Goal: Task Accomplishment & Management: Use online tool/utility

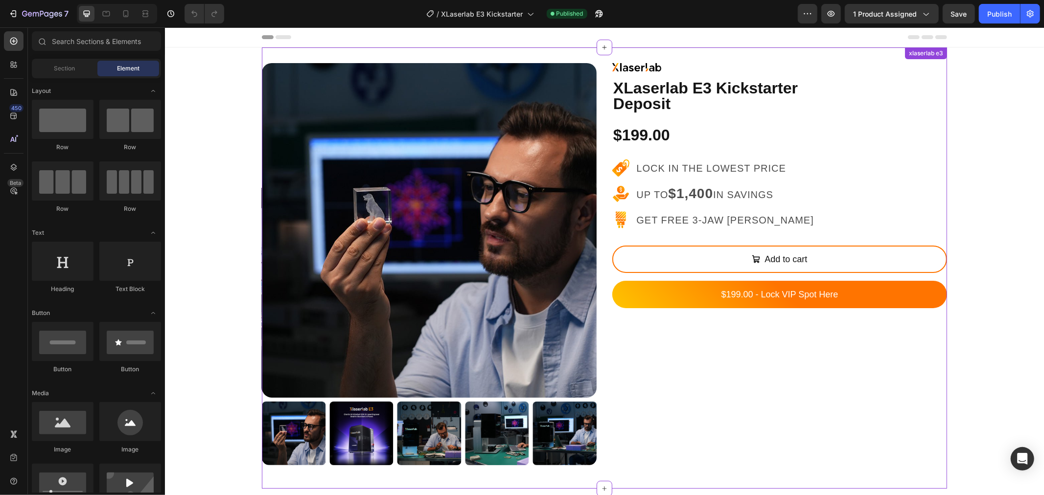
click at [866, 139] on p "$199.00" at bounding box center [779, 135] width 333 height 28
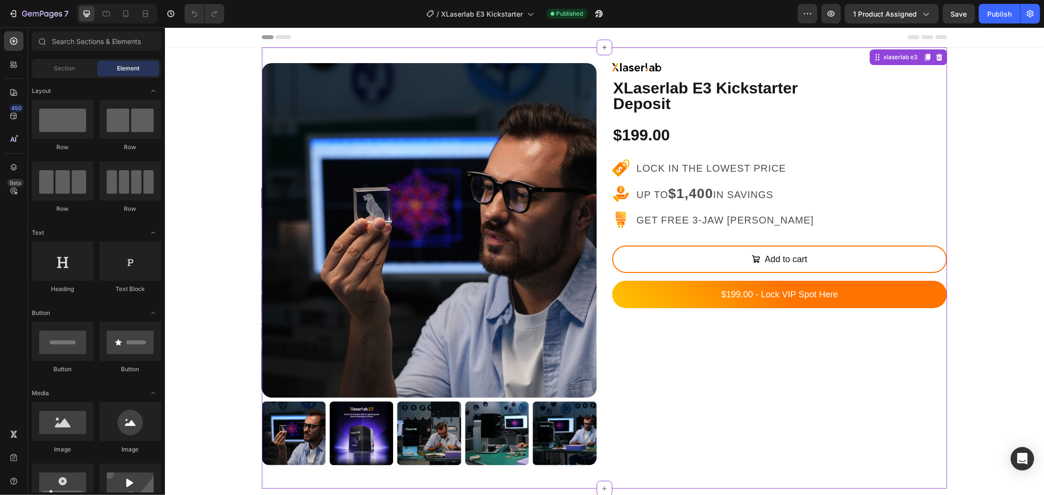
click at [714, 211] on p "Get FREE 3-Jaw [PERSON_NAME]" at bounding box center [726, 220] width 180 height 18
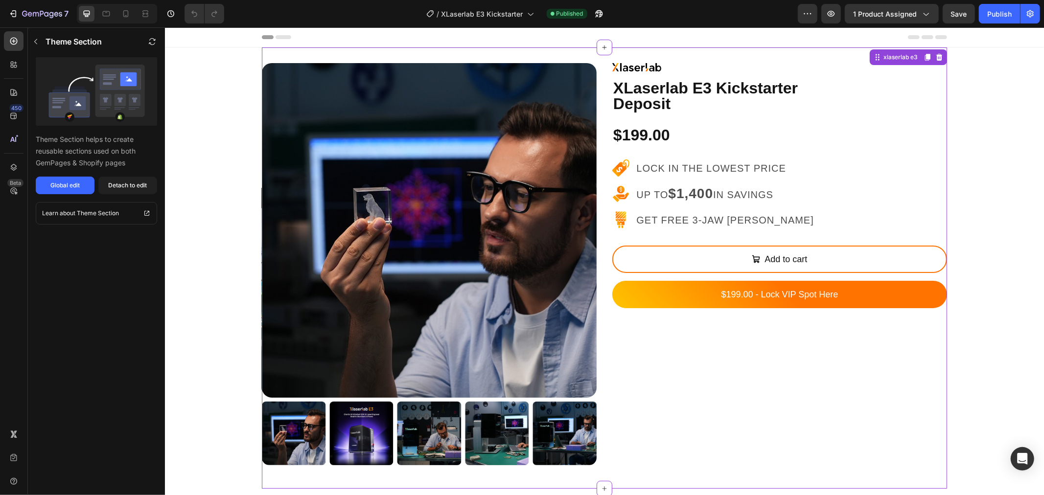
click at [712, 161] on p "Lock in the lowest price" at bounding box center [726, 168] width 180 height 18
click at [38, 36] on button "button" at bounding box center [36, 42] width 16 height 16
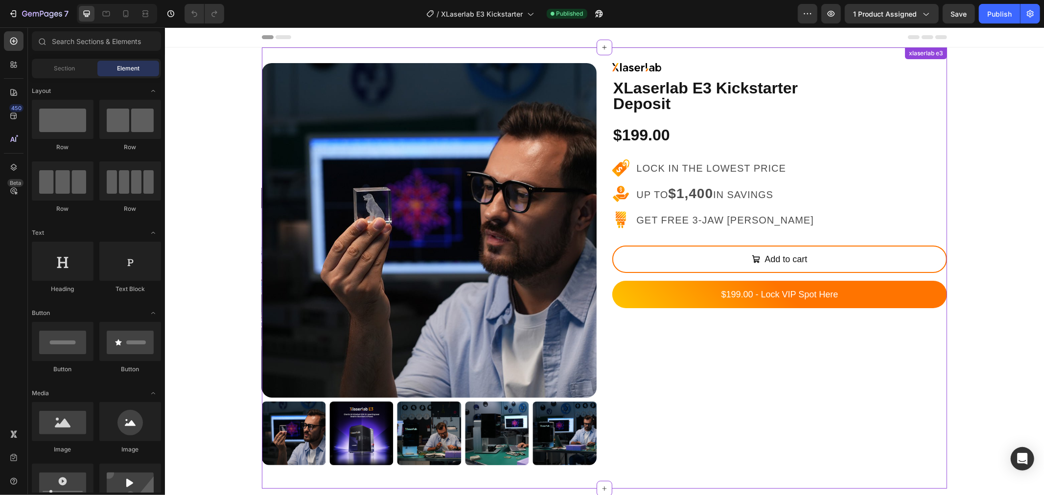
click at [678, 86] on strong "XLaserlab E3 Kickstarter" at bounding box center [705, 88] width 184 height 18
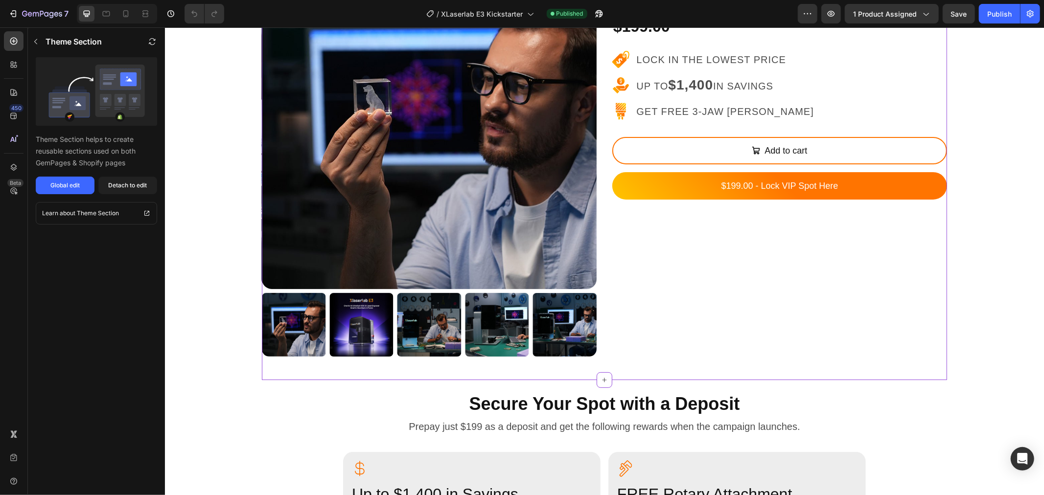
scroll to position [54, 0]
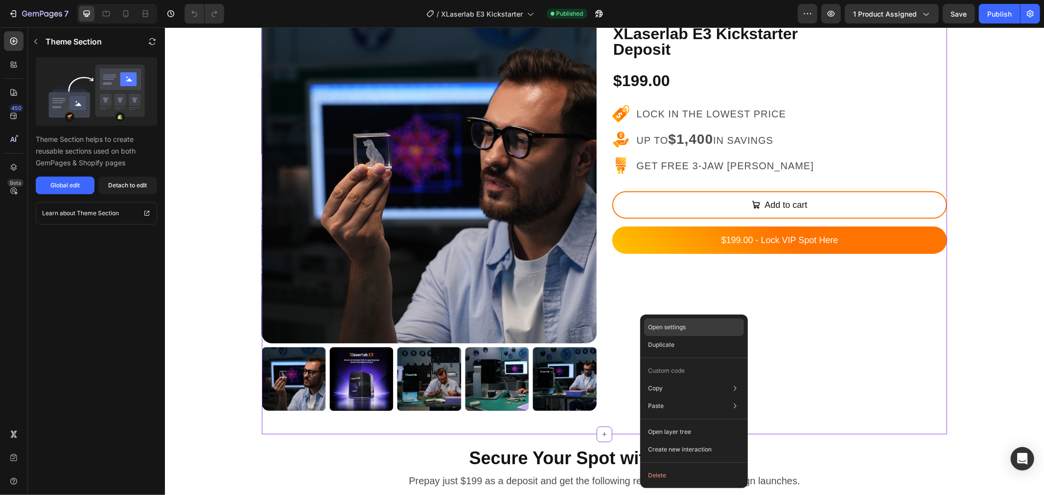
click at [712, 322] on div "Open settings" at bounding box center [694, 327] width 100 height 18
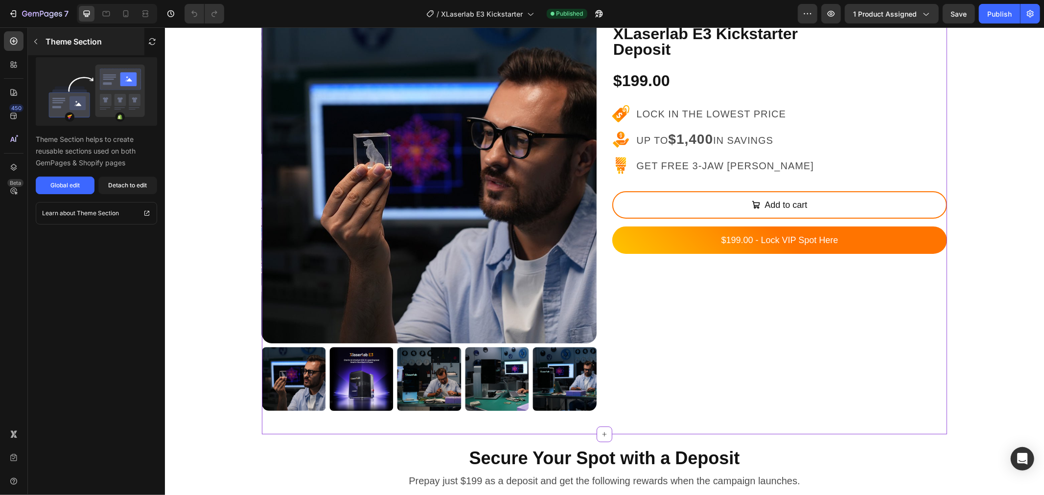
click at [37, 38] on icon "button" at bounding box center [36, 42] width 8 height 8
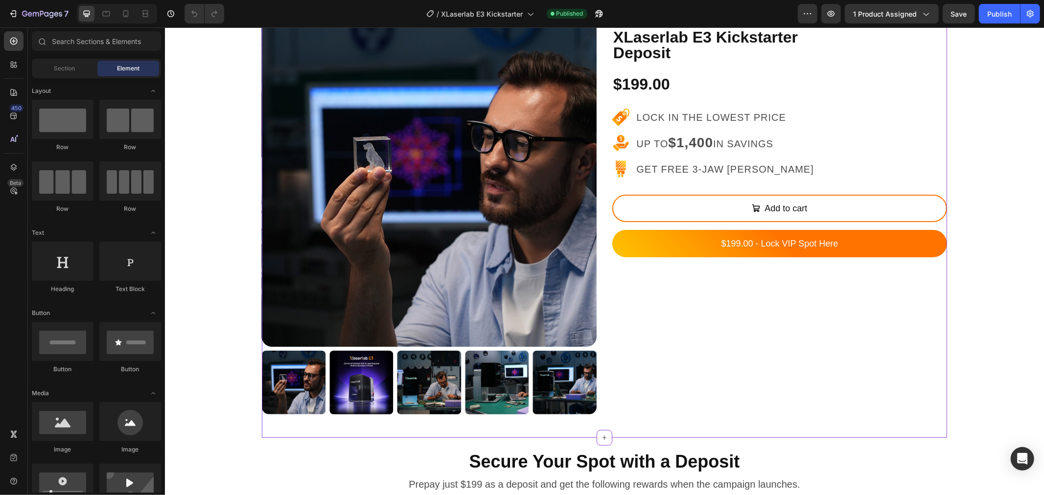
scroll to position [0, 0]
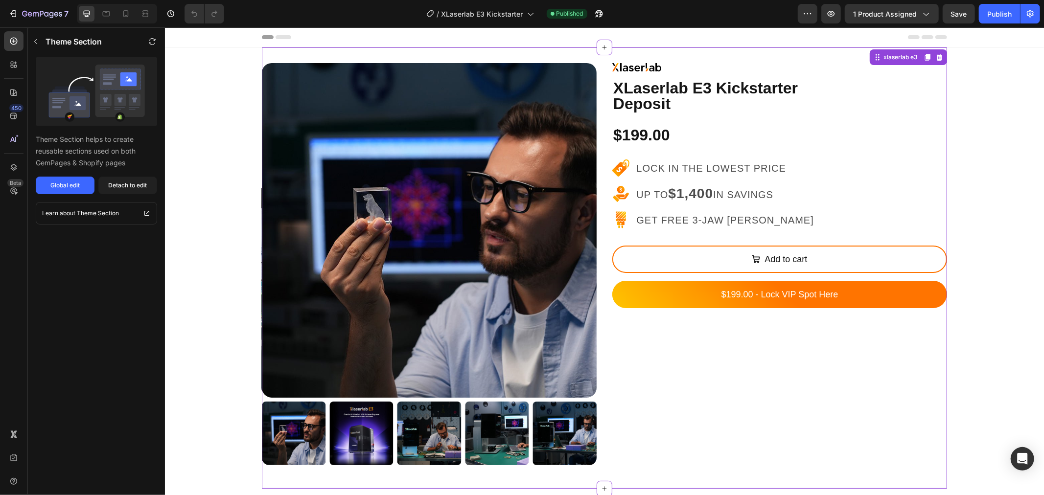
click at [857, 96] on p "Deposit" at bounding box center [779, 103] width 333 height 16
copy p "Theme Section"
drag, startPoint x: 108, startPoint y: 40, endPoint x: 42, endPoint y: 41, distance: 66.1
click at [42, 41] on div "Theme Section" at bounding box center [86, 41] width 116 height 27
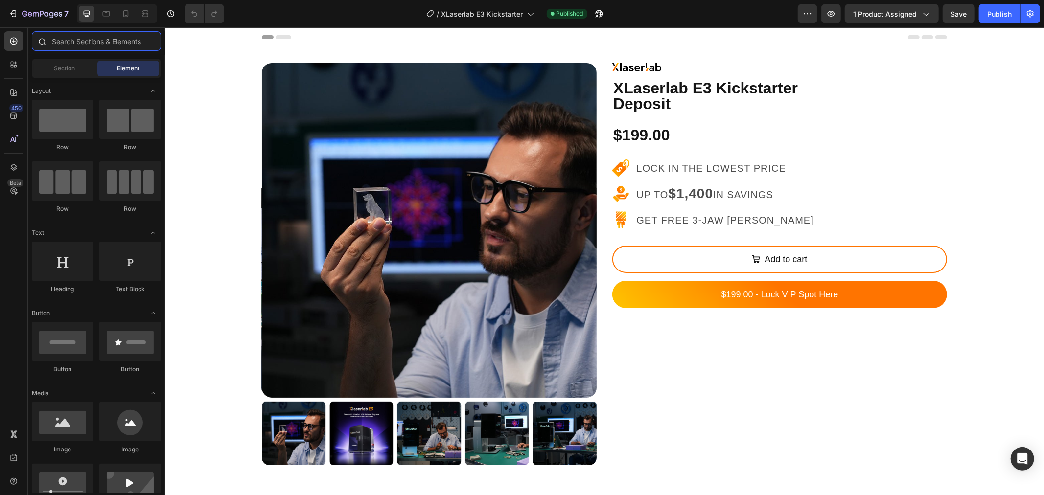
click at [111, 31] on input "text" at bounding box center [96, 41] width 129 height 20
paste input "Theme Section"
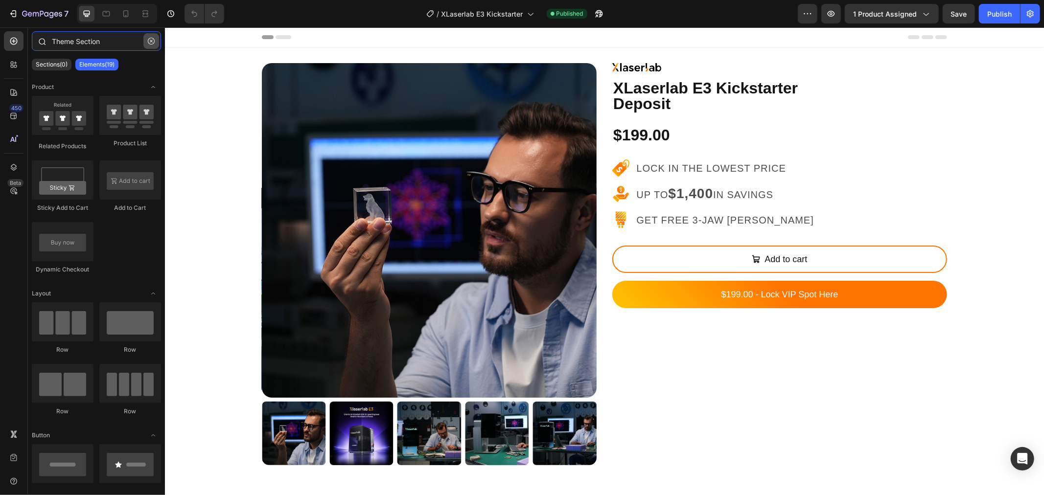
type input "Theme Section"
click at [151, 44] on icon "button" at bounding box center [151, 41] width 7 height 7
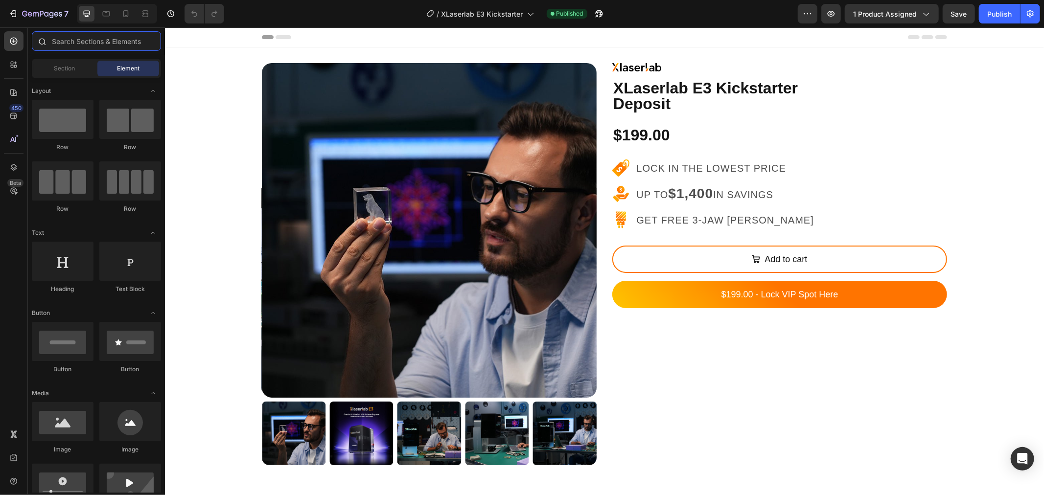
click at [94, 43] on input "text" at bounding box center [96, 41] width 129 height 20
click at [687, 96] on p "Deposit" at bounding box center [779, 103] width 333 height 16
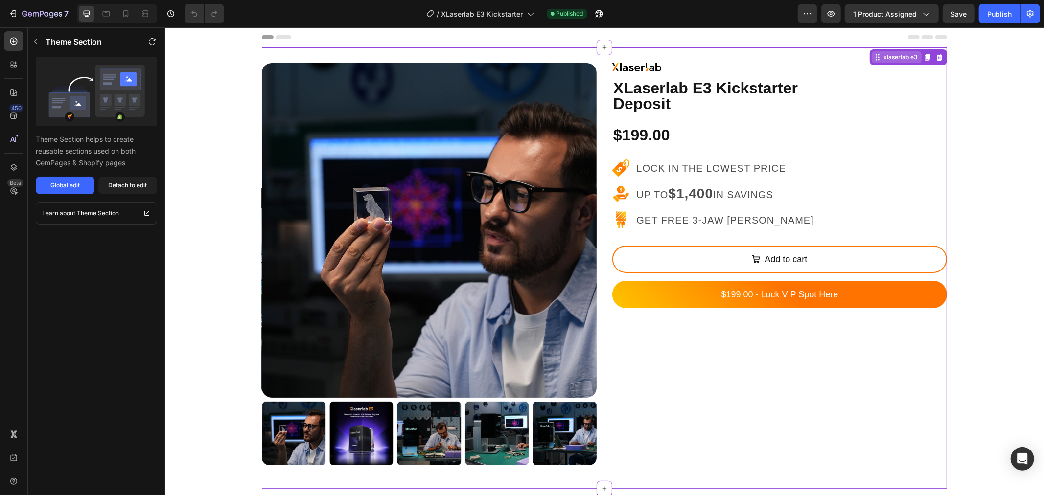
click at [884, 58] on div "xlaserlab e3" at bounding box center [900, 56] width 38 height 9
click at [892, 63] on div "xlaserlab e3" at bounding box center [907, 57] width 77 height 16
click at [891, 59] on div "xlaserlab e3" at bounding box center [900, 56] width 38 height 9
click at [905, 14] on span "1 product assigned" at bounding box center [885, 14] width 64 height 10
click at [142, 209] on link "Learn about Theme Section" at bounding box center [96, 213] width 121 height 23
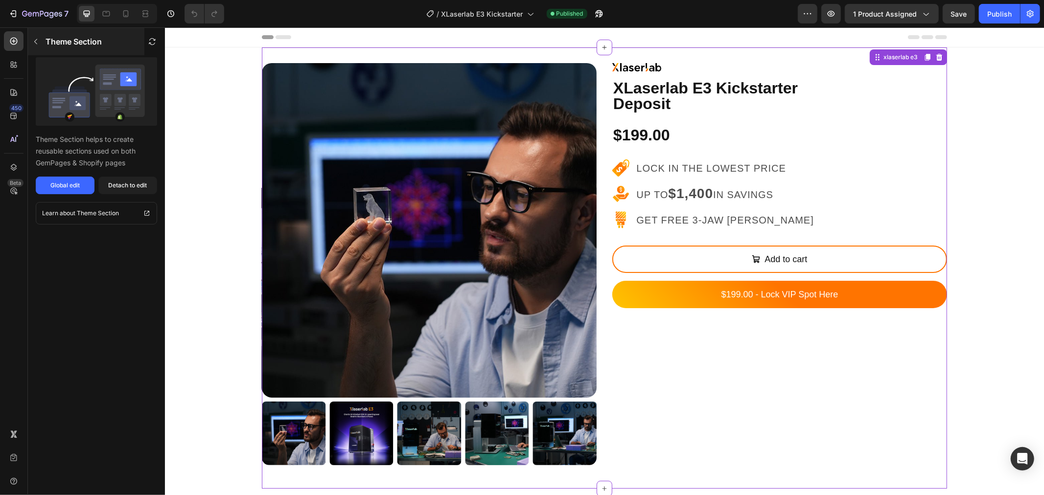
click at [34, 43] on icon "button" at bounding box center [36, 42] width 8 height 8
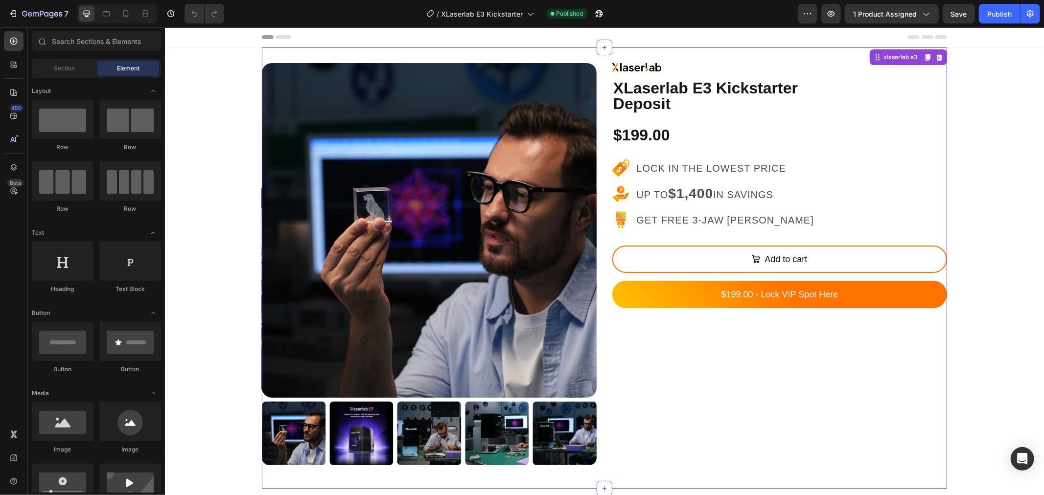
click at [797, 147] on p "$199.00" at bounding box center [779, 135] width 333 height 28
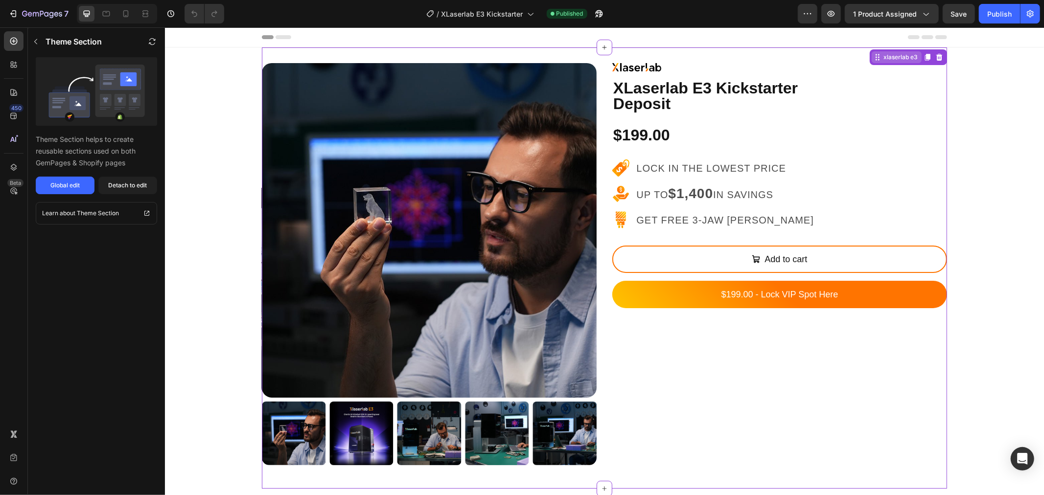
click at [891, 59] on div "xlaserlab e3" at bounding box center [900, 56] width 38 height 9
click at [134, 188] on div "Detach to edit" at bounding box center [128, 185] width 39 height 9
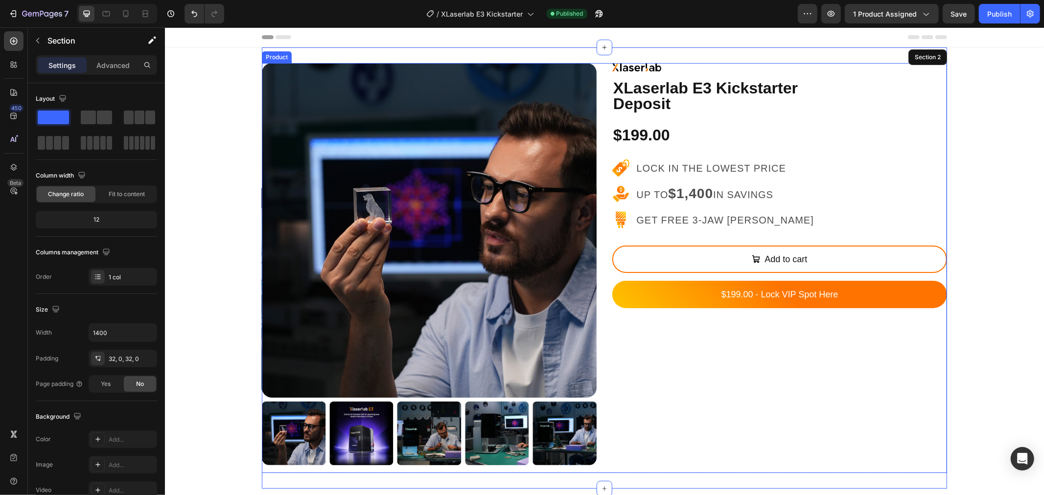
click at [754, 318] on div "Image XLaserlab E3 Kickstarter Deposit Text Block Image $199.00 Text Block Imag…" at bounding box center [779, 268] width 335 height 410
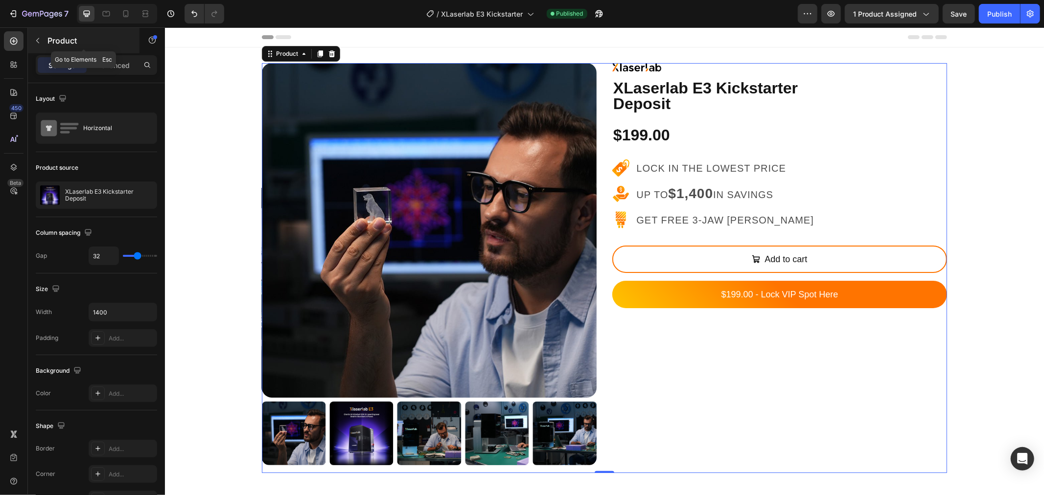
click at [45, 39] on div "Product" at bounding box center [84, 40] width 112 height 25
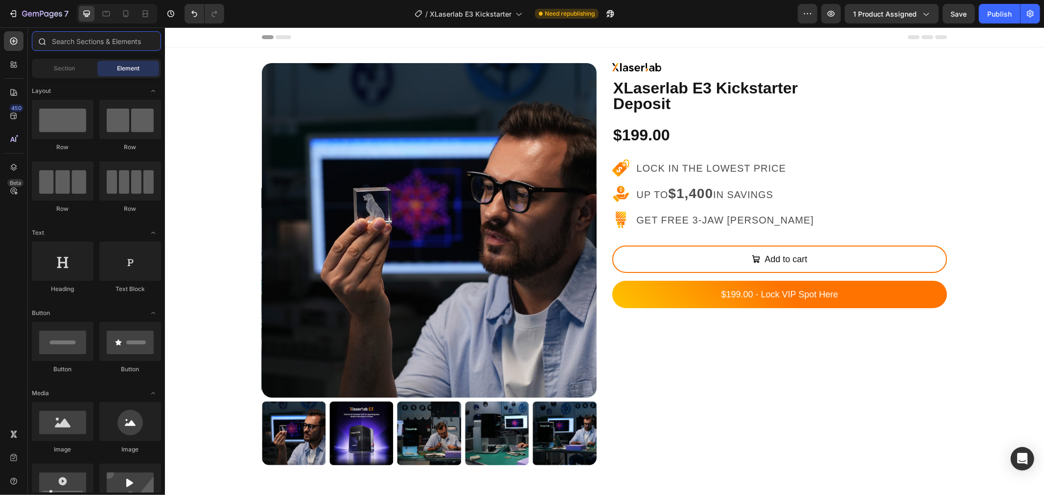
click at [89, 43] on input "text" at bounding box center [96, 41] width 129 height 20
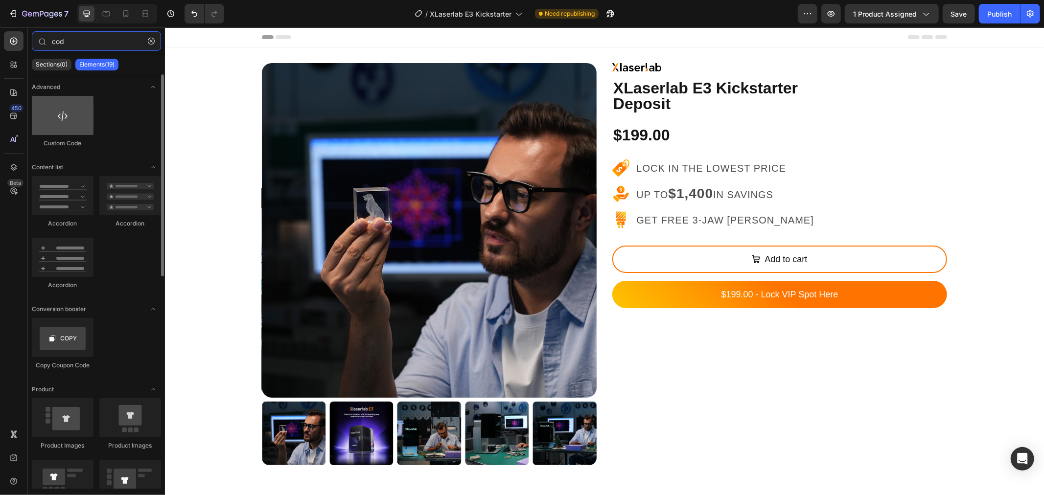
type input "cod"
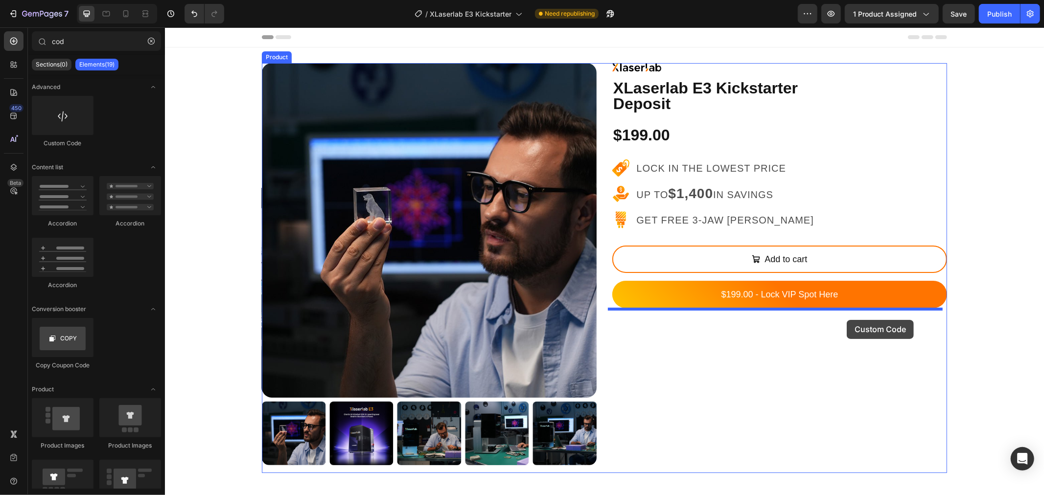
drag, startPoint x: 236, startPoint y: 136, endPoint x: 846, endPoint y: 319, distance: 636.4
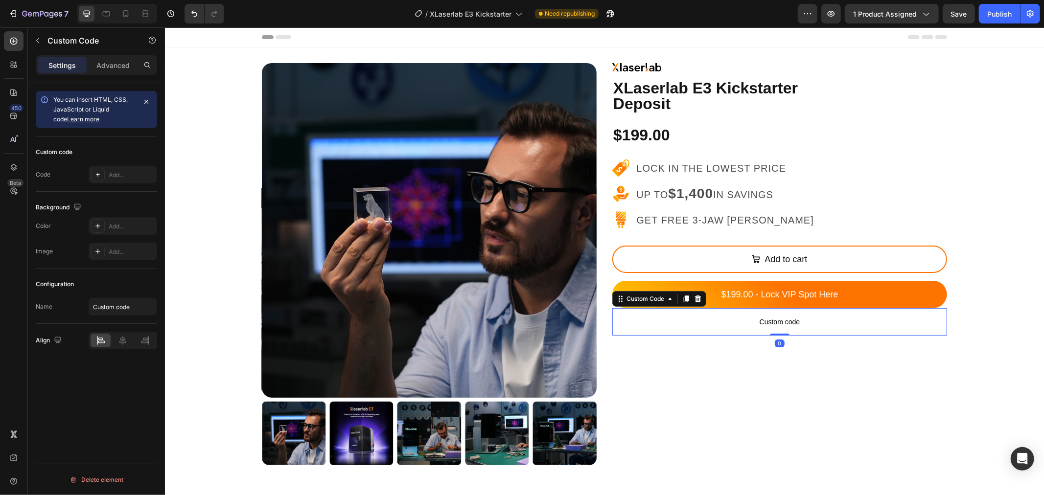
click at [821, 327] on span "Custom code" at bounding box center [779, 322] width 335 height 12
click at [98, 175] on icon at bounding box center [98, 175] width 4 height 4
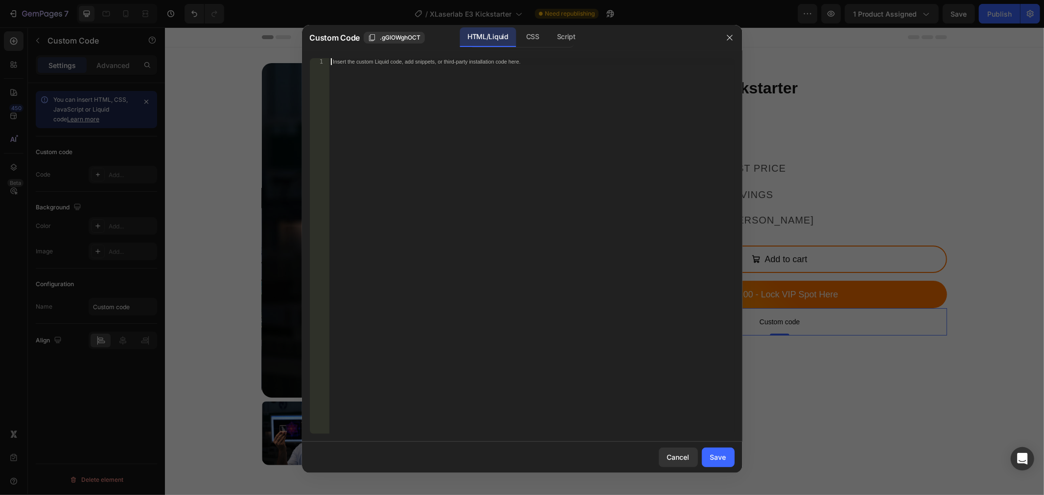
click at [515, 72] on div "Insert the custom Liquid code, add snippets, or third-party installation code h…" at bounding box center [531, 252] width 405 height 389
paste textarea "{{ form | payment_button }}"
type textarea "{{ form | payment_button }}"
click at [506, 110] on div "{{ form | payment_button }}" at bounding box center [531, 252] width 405 height 389
click at [723, 455] on div "Save" at bounding box center [718, 457] width 16 height 10
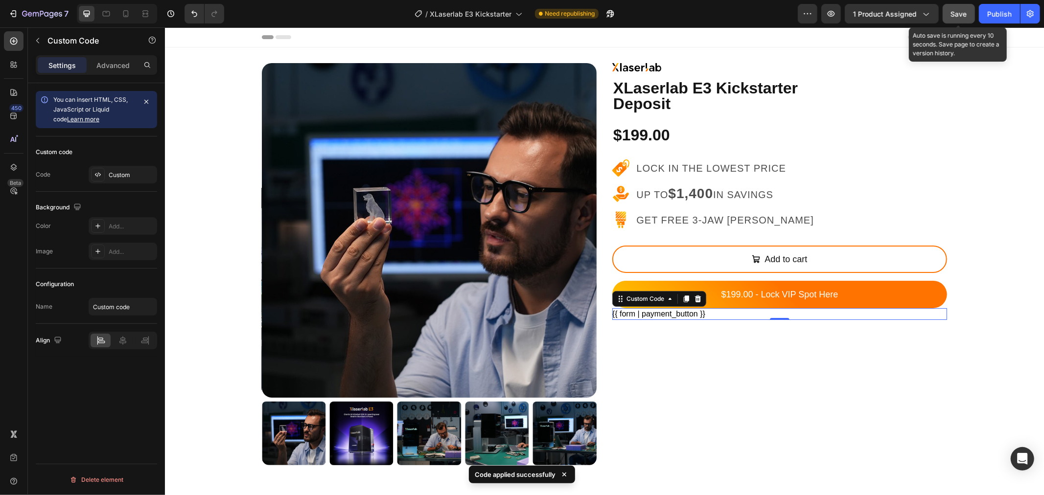
click at [951, 10] on span "Save" at bounding box center [959, 14] width 16 height 8
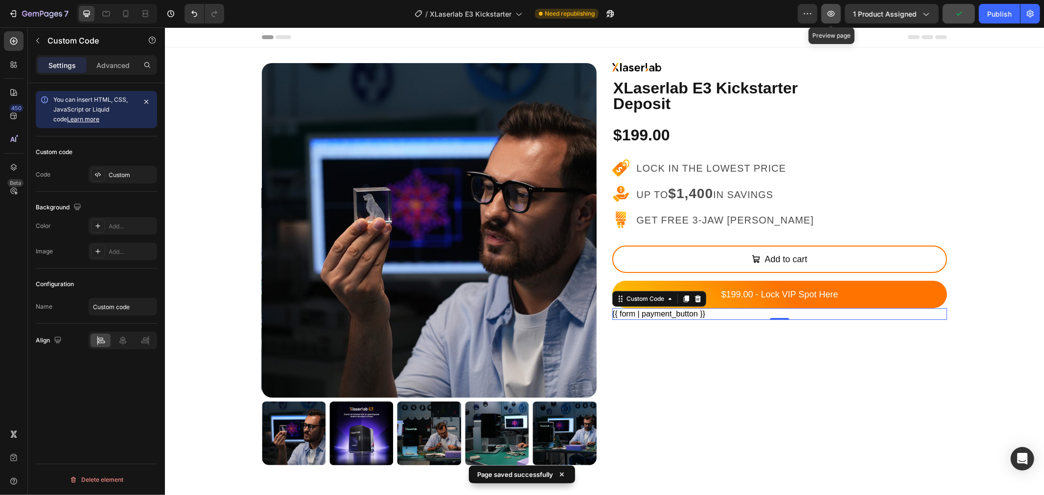
click at [836, 14] on icon "button" at bounding box center [831, 14] width 10 height 10
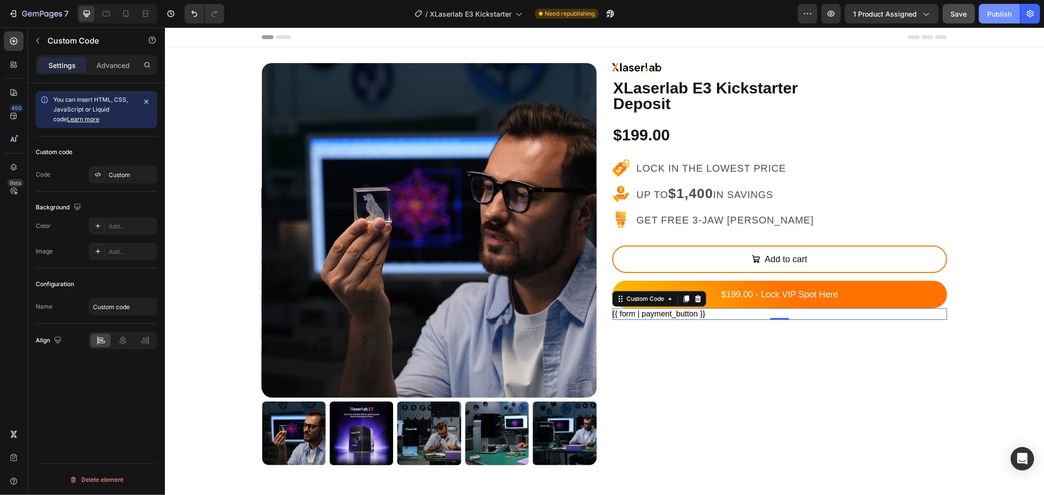
click at [1008, 18] on div "Publish" at bounding box center [999, 14] width 24 height 10
click at [833, 12] on icon "button" at bounding box center [831, 14] width 10 height 10
click at [708, 315] on div "{{ form | payment_button }}" at bounding box center [779, 314] width 335 height 12
click at [657, 304] on div "Custom Code" at bounding box center [644, 299] width 61 height 12
click at [694, 298] on icon at bounding box center [697, 298] width 6 height 7
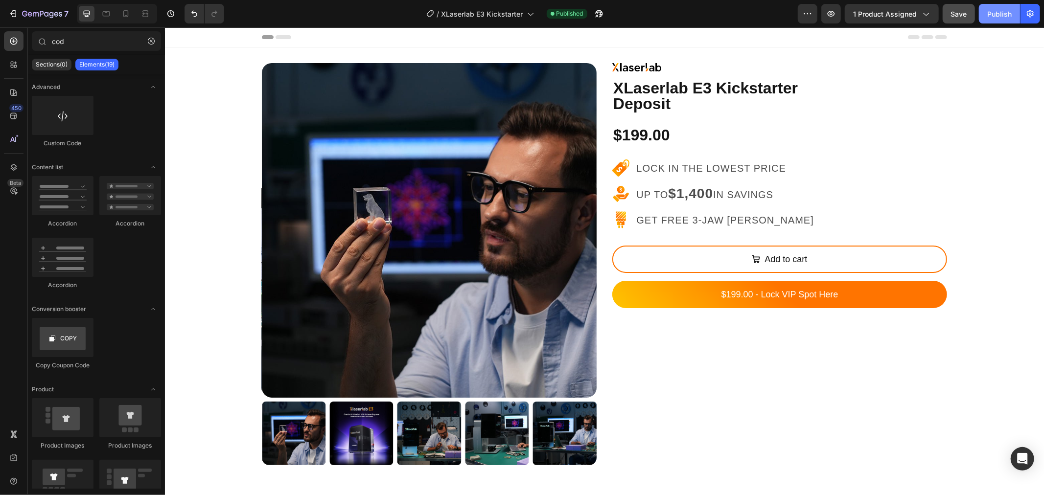
click at [1005, 16] on div "Publish" at bounding box center [999, 14] width 24 height 10
